Goal: Information Seeking & Learning: Learn about a topic

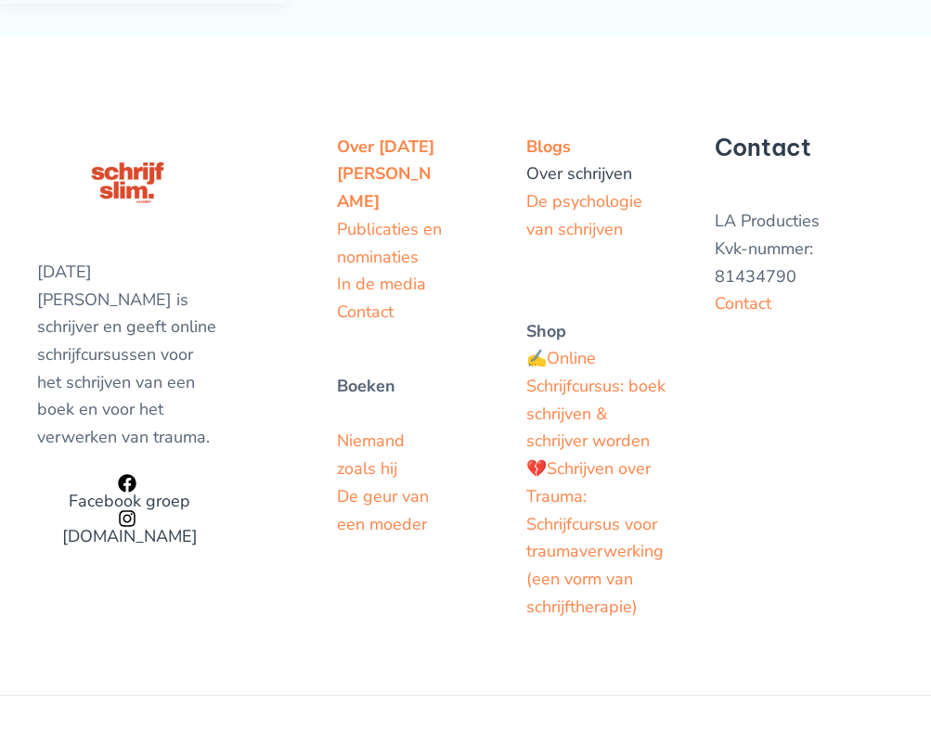
scroll to position [822, 0]
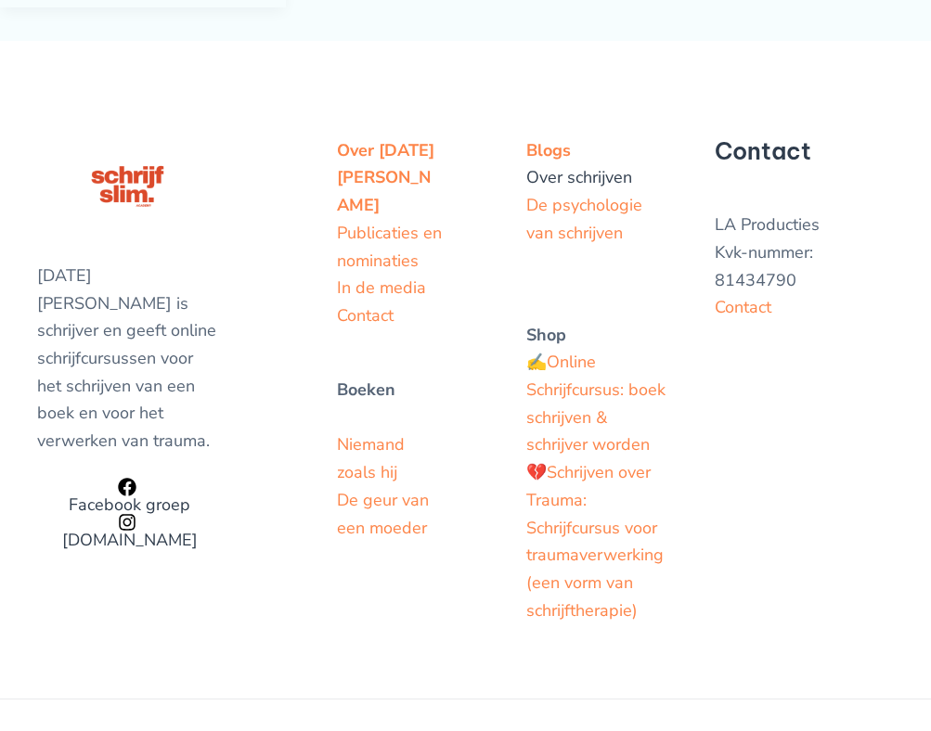
click at [563, 166] on link "Over schrijven" at bounding box center [579, 177] width 106 height 22
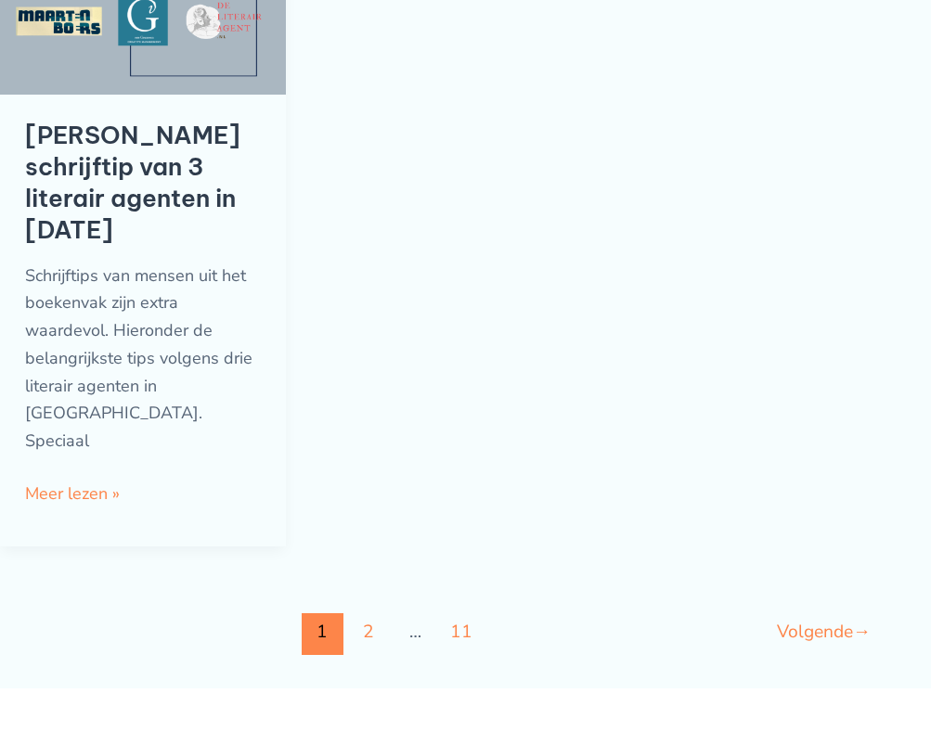
scroll to position [2071, 0]
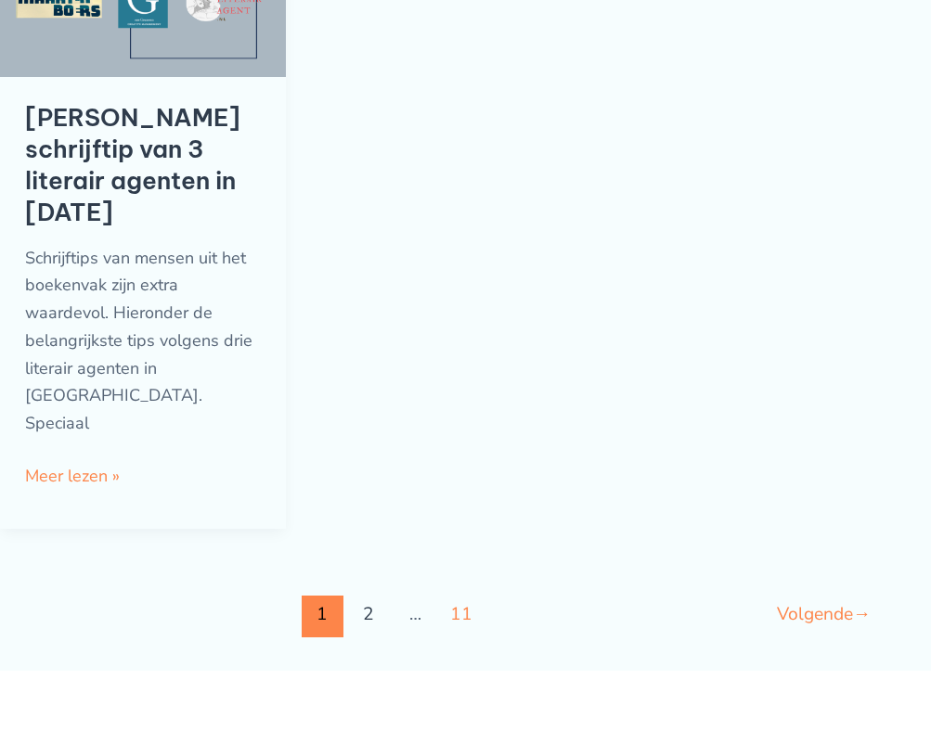
click at [366, 596] on link "2" at bounding box center [369, 617] width 42 height 42
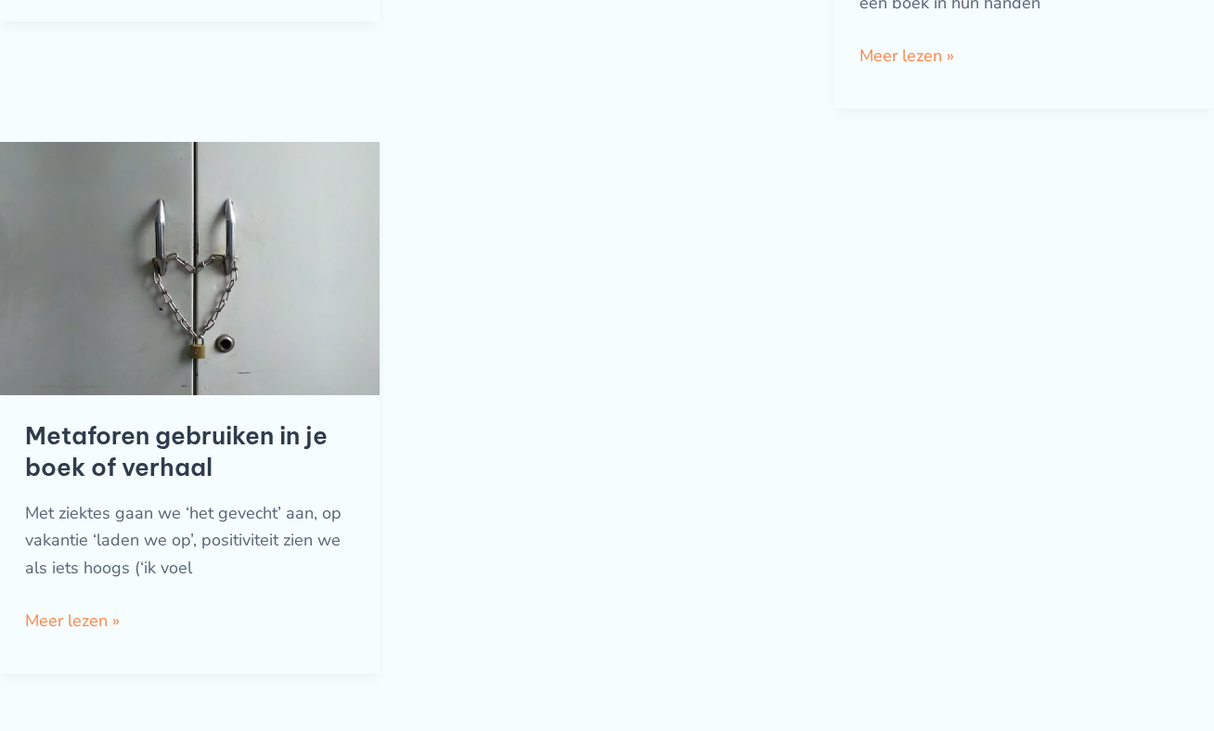
scroll to position [2301, 0]
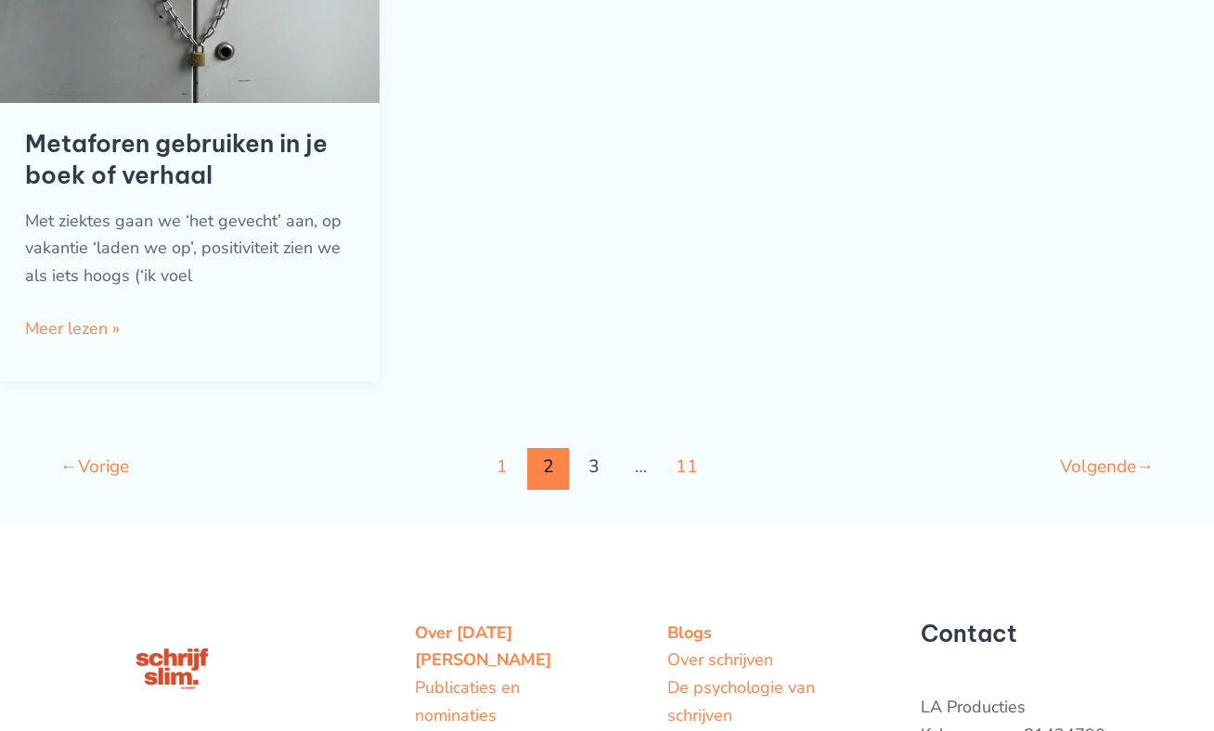
click at [600, 448] on link "3" at bounding box center [595, 469] width 42 height 42
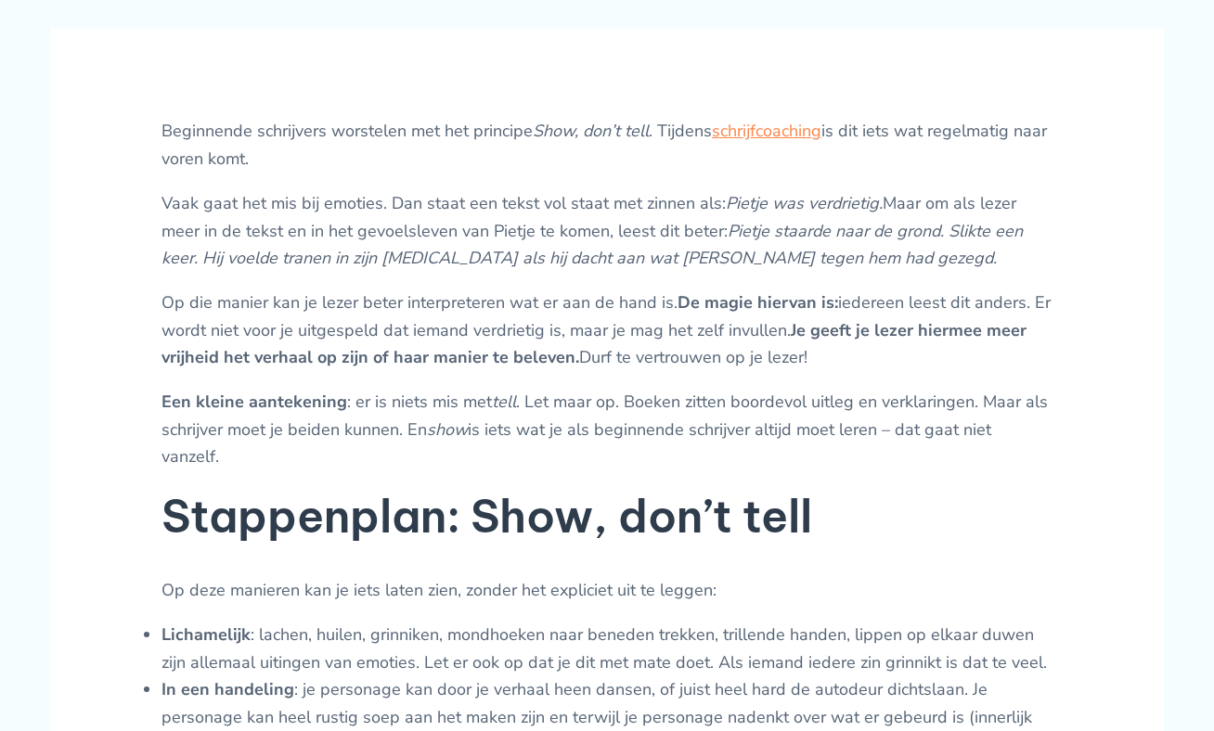
scroll to position [689, 0]
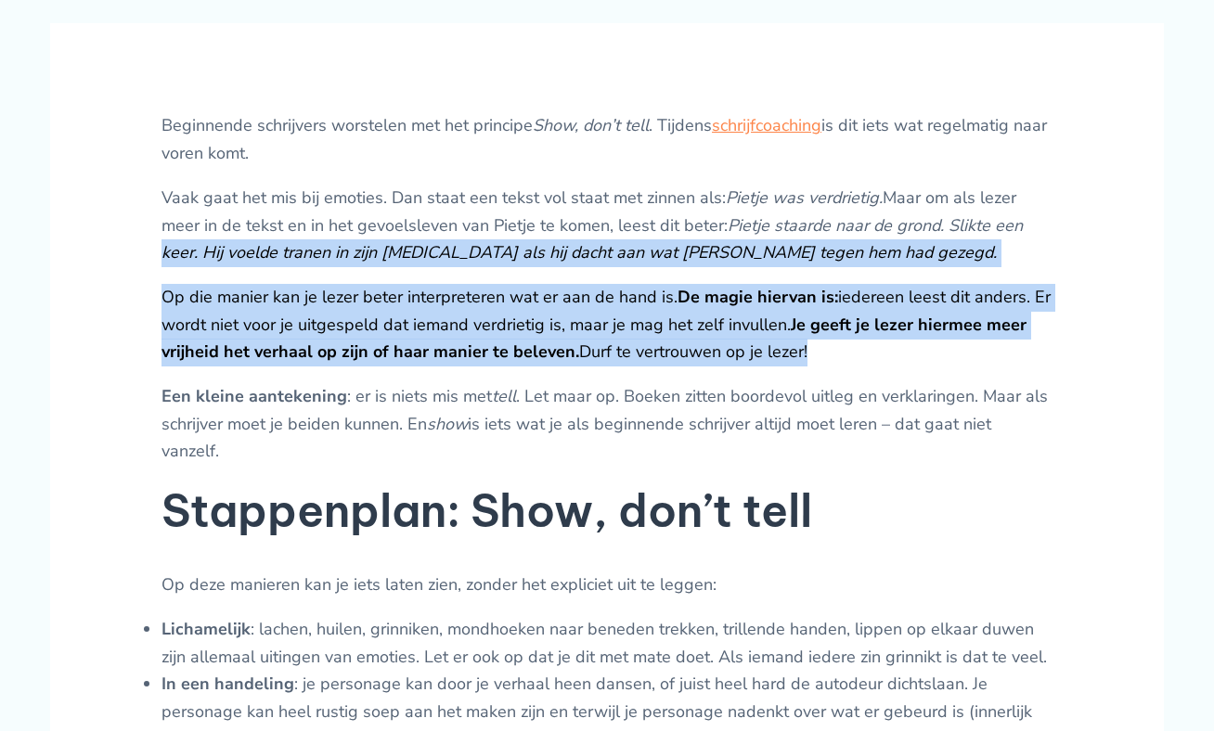
drag, startPoint x: 618, startPoint y: 366, endPoint x: 165, endPoint y: 269, distance: 463.1
drag, startPoint x: 1067, startPoint y: 448, endPoint x: 135, endPoint y: 210, distance: 962.7
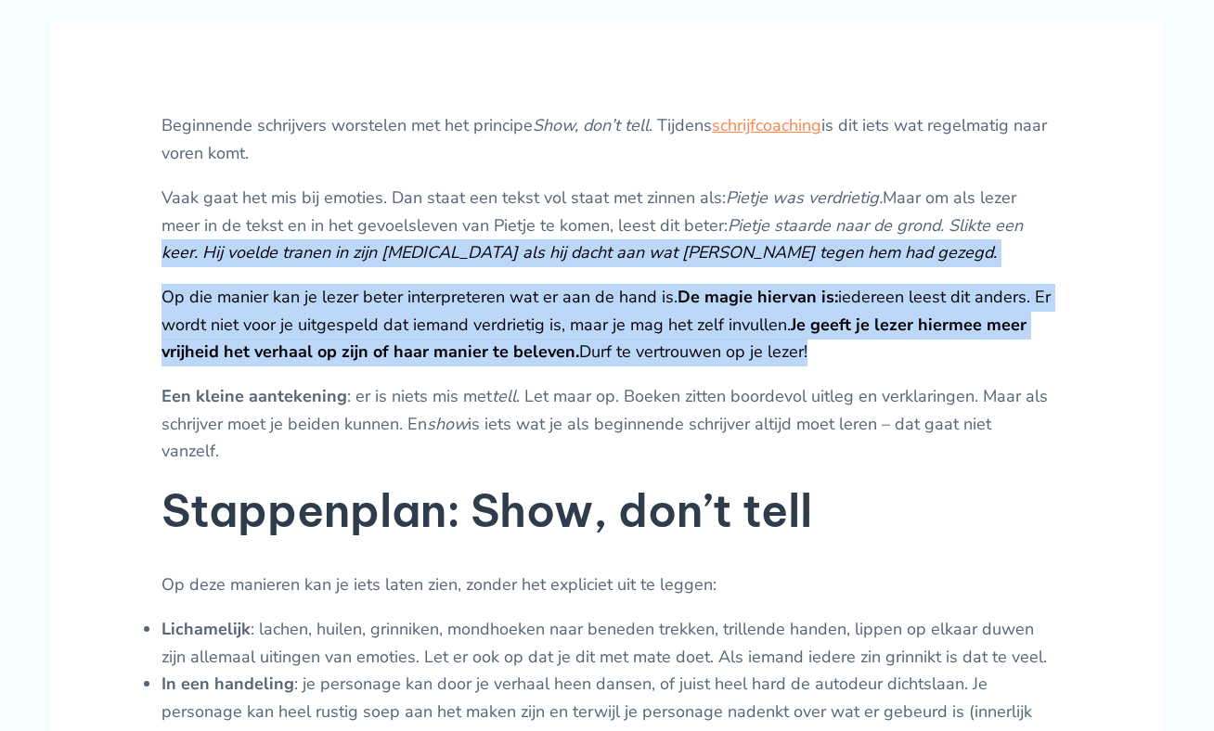
copy div "Beginnende schrijvers worstelen met het principe Show, don’t tell . Tijdens sch…"
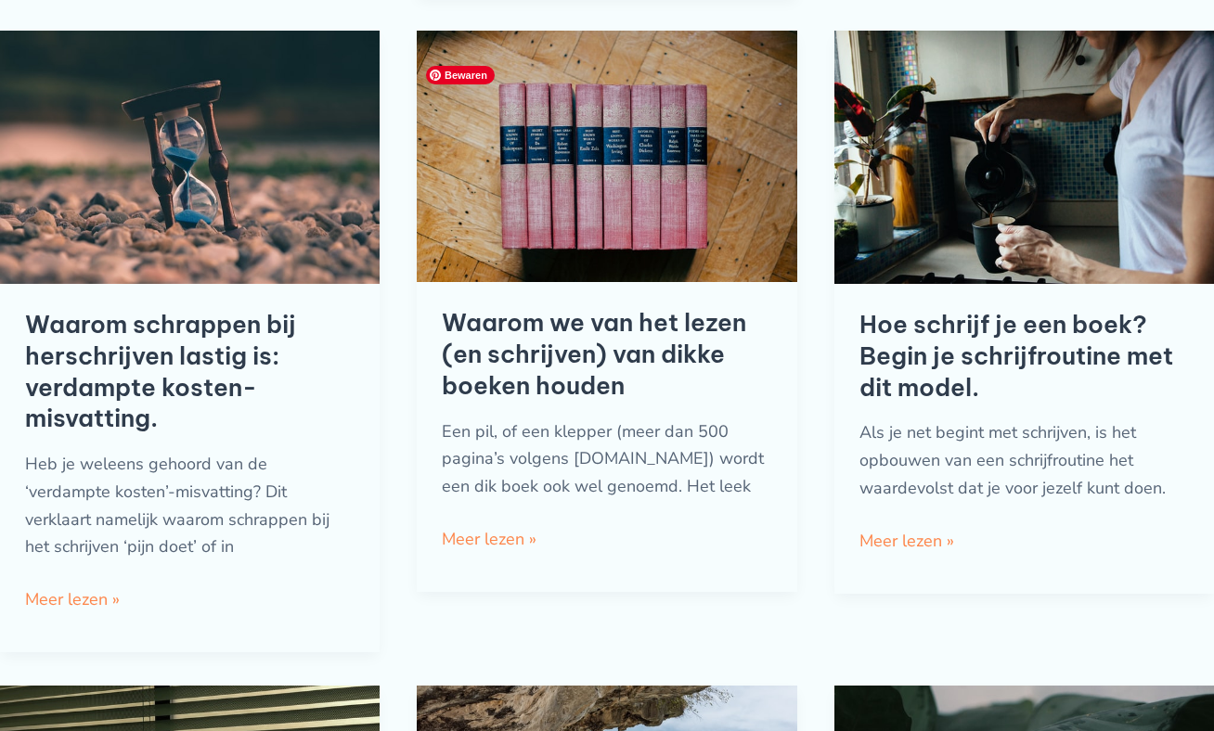
scroll to position [787, 0]
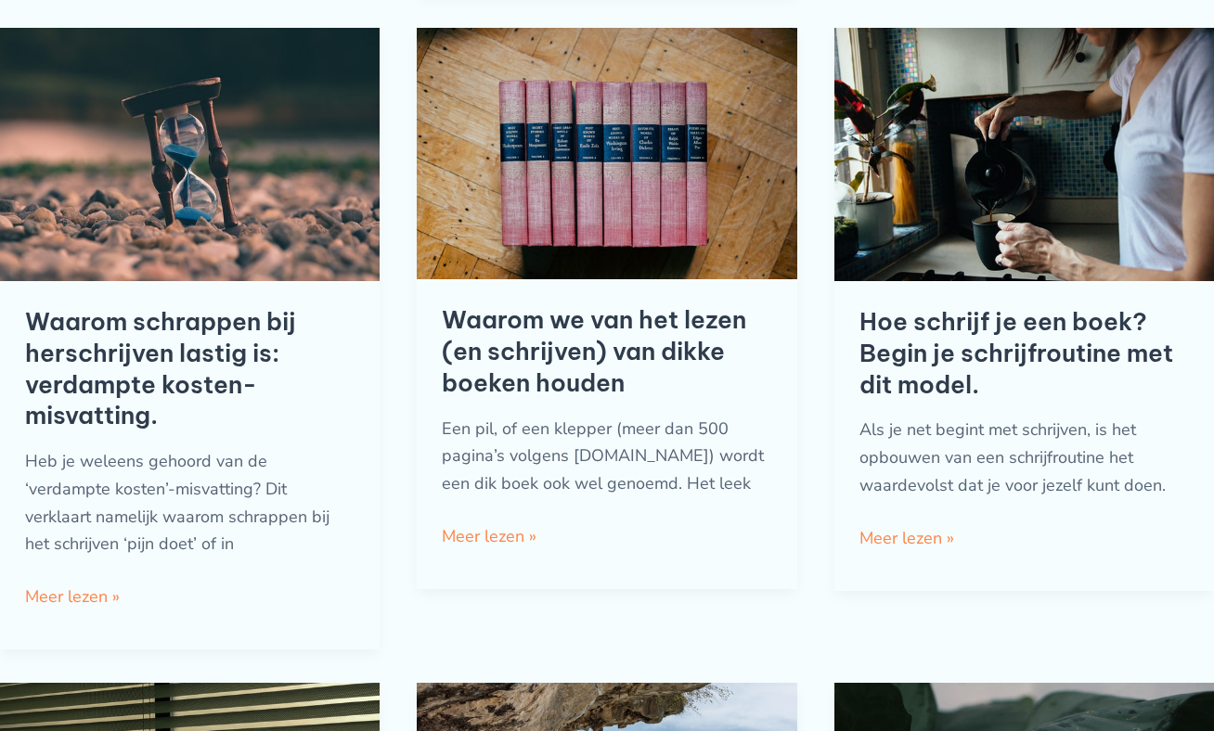
click at [162, 363] on link "Waarom schrappen bij herschrijven lastig is: verdampte kosten-misvatting." at bounding box center [160, 368] width 271 height 124
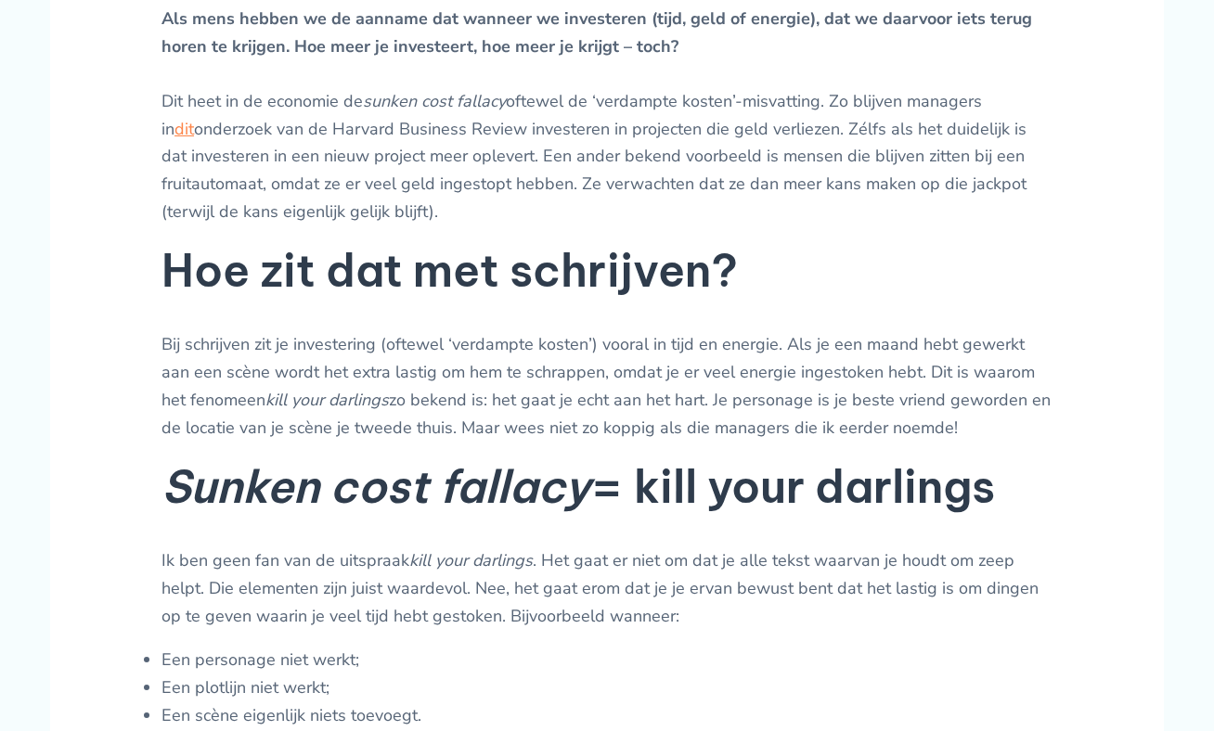
scroll to position [1159, 0]
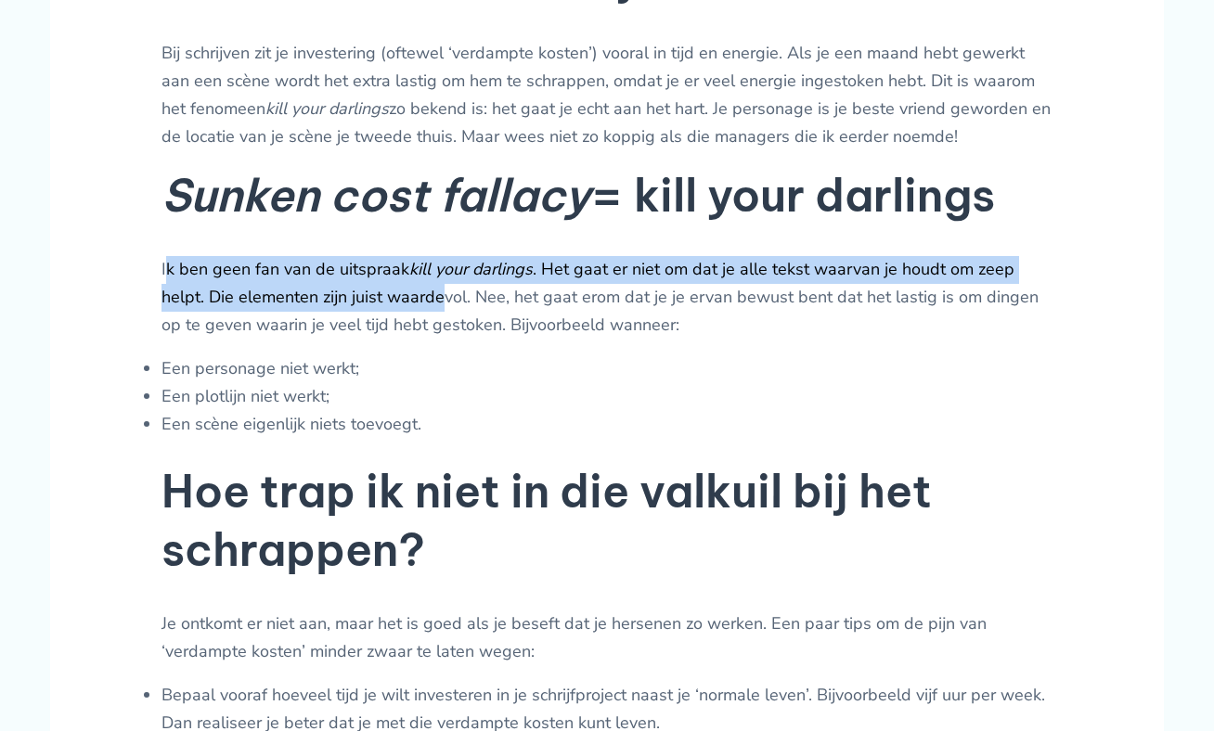
drag, startPoint x: 168, startPoint y: 292, endPoint x: 225, endPoint y: 300, distance: 57.1
click at [396, 310] on p "Ik ben geen fan van de uitspraak kill your darlings . Het gaat er niet om dat j…" at bounding box center [606, 297] width 891 height 83
click at [222, 299] on p "Ik ben geen fan van de uitspraak kill your darlings . Het gaat er niet om dat j…" at bounding box center [606, 297] width 891 height 83
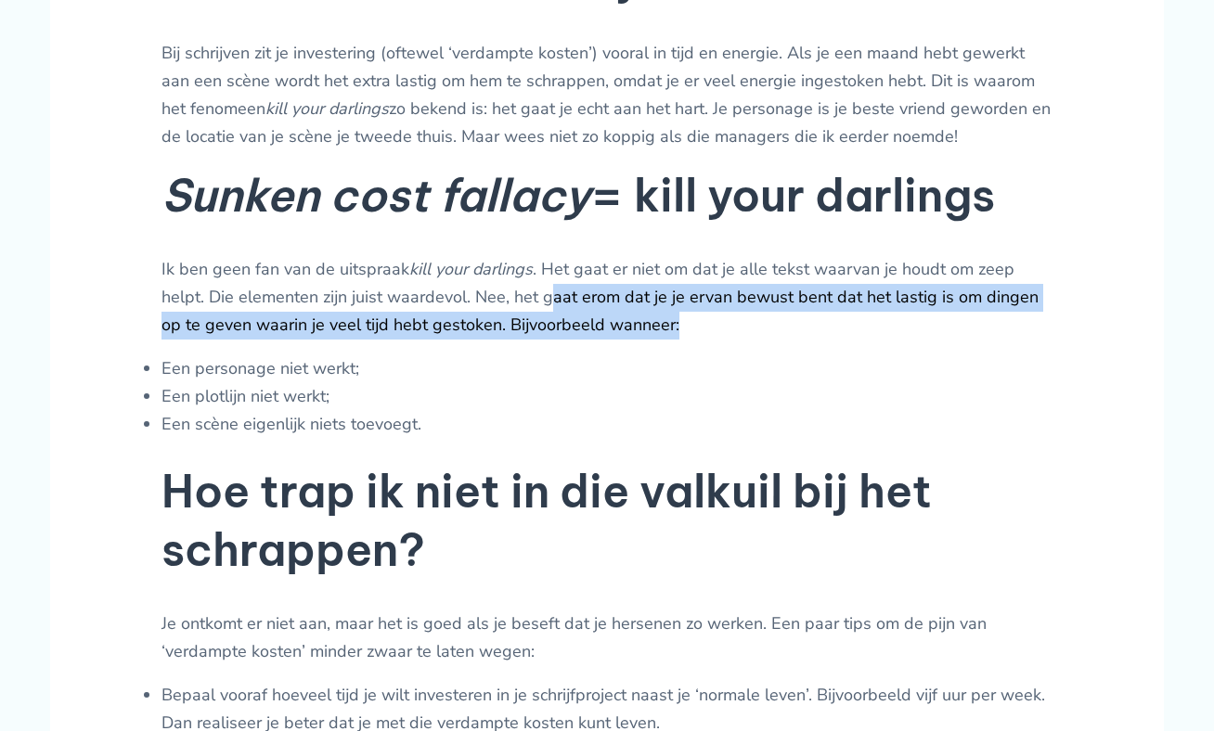
drag, startPoint x: 681, startPoint y: 348, endPoint x: 498, endPoint y: 329, distance: 183.9
click at [498, 329] on p "Ik ben geen fan van de uitspraak kill your darlings . Het gaat er niet om dat j…" at bounding box center [606, 297] width 891 height 83
drag, startPoint x: 733, startPoint y: 362, endPoint x: 710, endPoint y: 361, distance: 23.2
click at [732, 339] on p "Ik ben geen fan van de uitspraak kill your darlings . Het gaat er niet om dat j…" at bounding box center [606, 297] width 891 height 83
drag, startPoint x: 575, startPoint y: 324, endPoint x: 457, endPoint y: 352, distance: 122.0
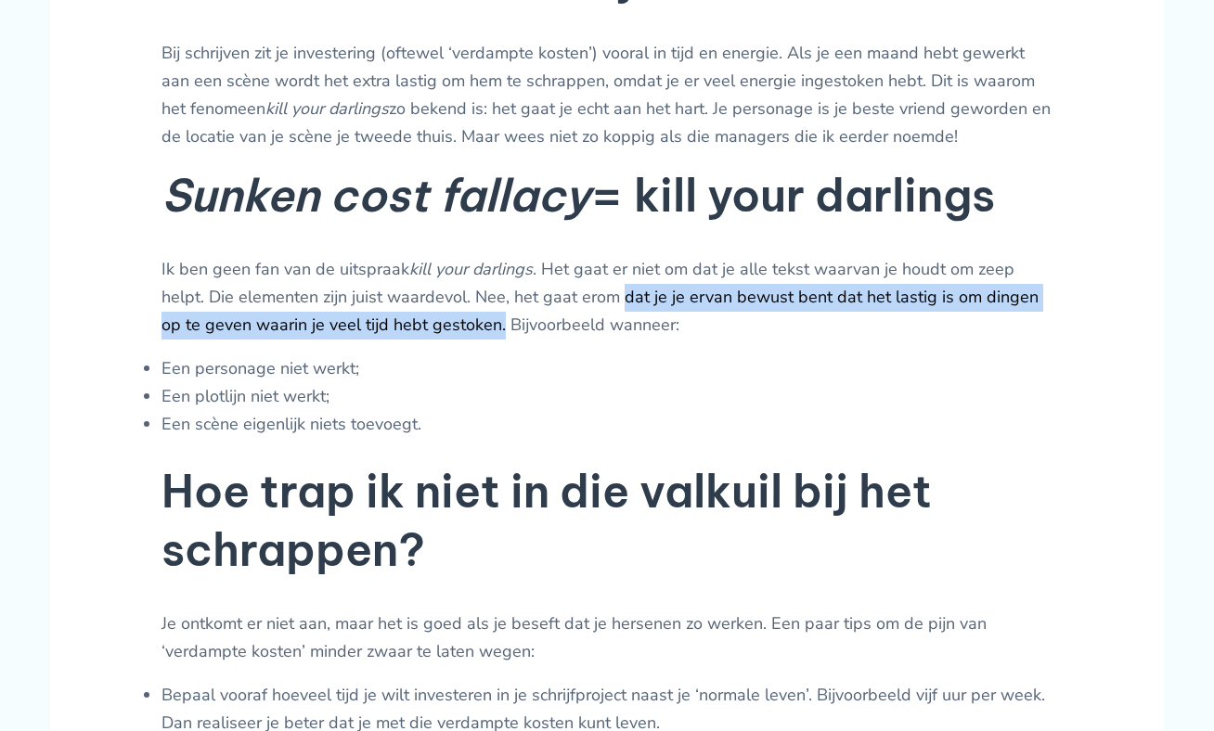
click at [457, 339] on p "Ik ben geen fan van de uitspraak kill your darlings . Het gaat er niet om dat j…" at bounding box center [606, 297] width 891 height 83
copy p "dat je je ervan bewust bent dat het lastig is om dingen op te geven waarin je v…"
drag, startPoint x: 574, startPoint y: 326, endPoint x: 453, endPoint y: 358, distance: 125.8
click at [453, 339] on p "Ik ben geen fan van de uitspraak kill your darlings . Het gaat er niet om dat j…" at bounding box center [606, 297] width 891 height 83
copy p "dat je je ervan bewust bent dat het lastig is om dingen op te geven waarin je v…"
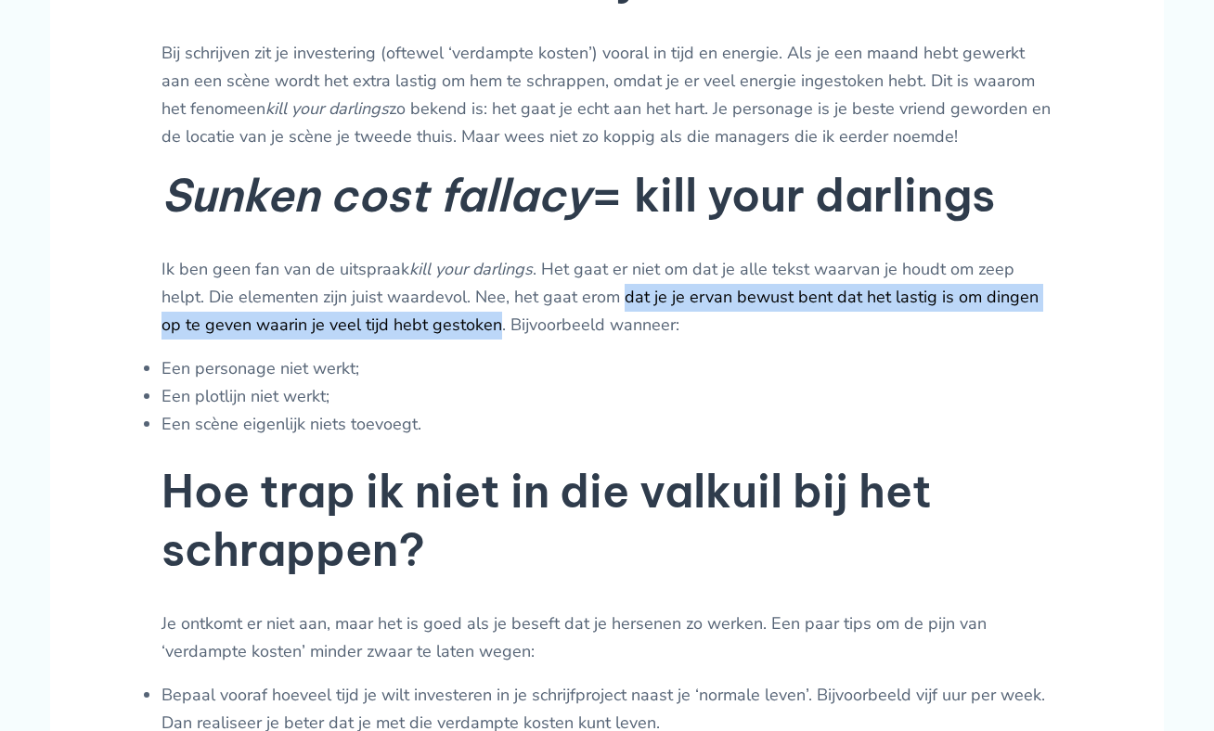
scroll to position [1162, 0]
